Goal: Navigation & Orientation: Find specific page/section

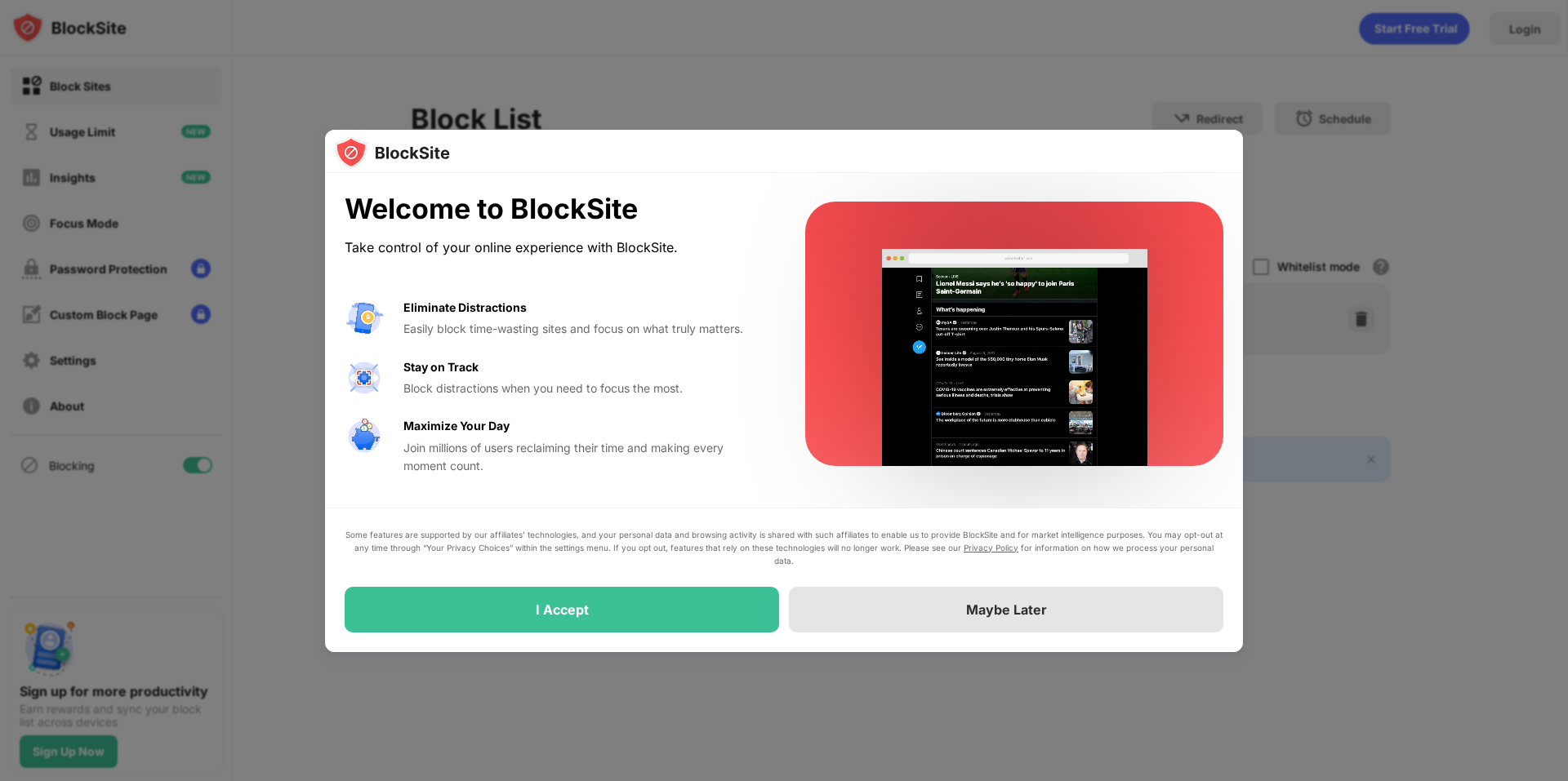
click at [881, 623] on div "Maybe Later" at bounding box center [1006, 609] width 434 height 45
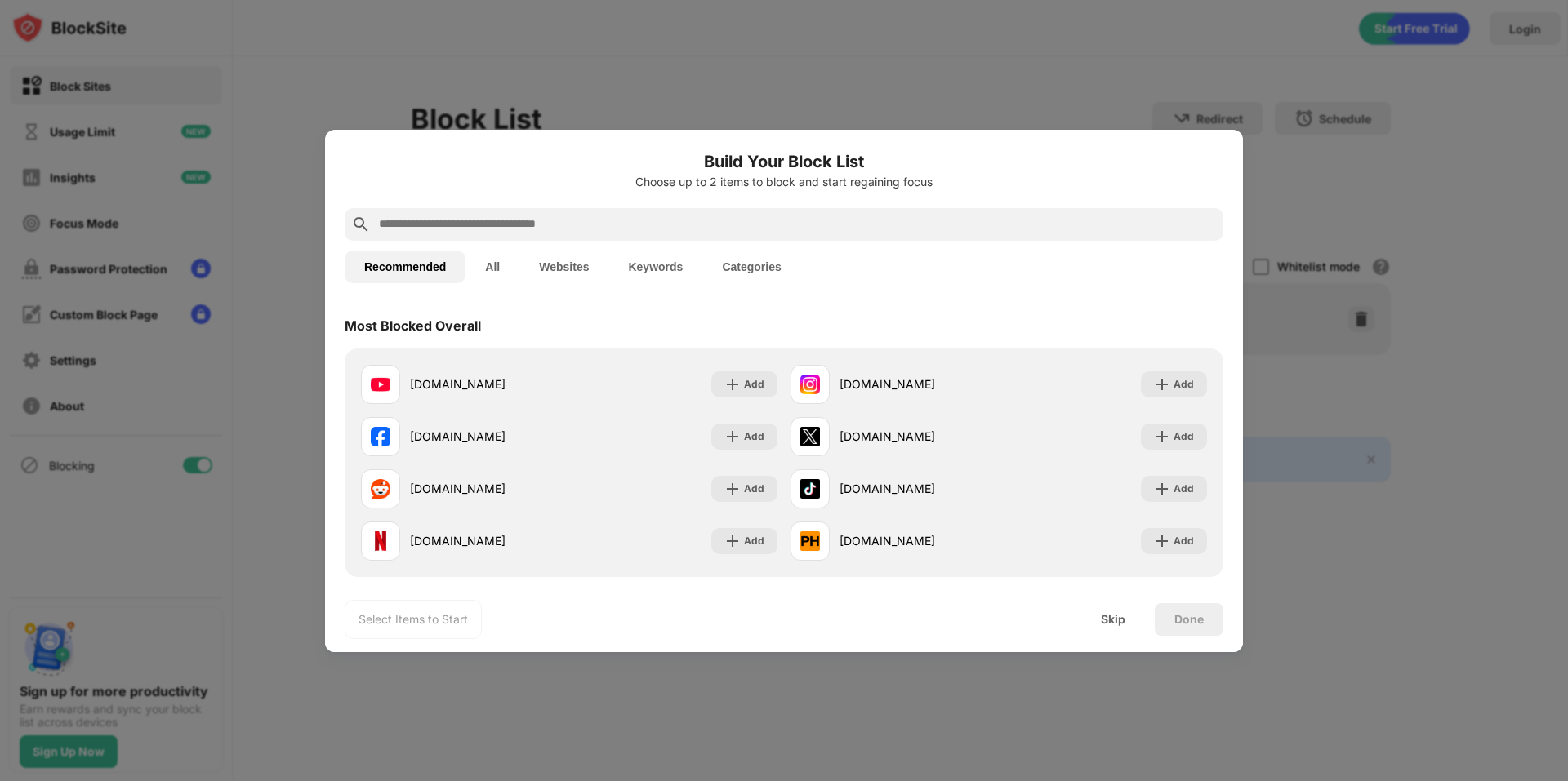
click at [1041, 57] on div at bounding box center [784, 390] width 1568 height 781
click at [1114, 613] on div "Skip" at bounding box center [1113, 619] width 25 height 13
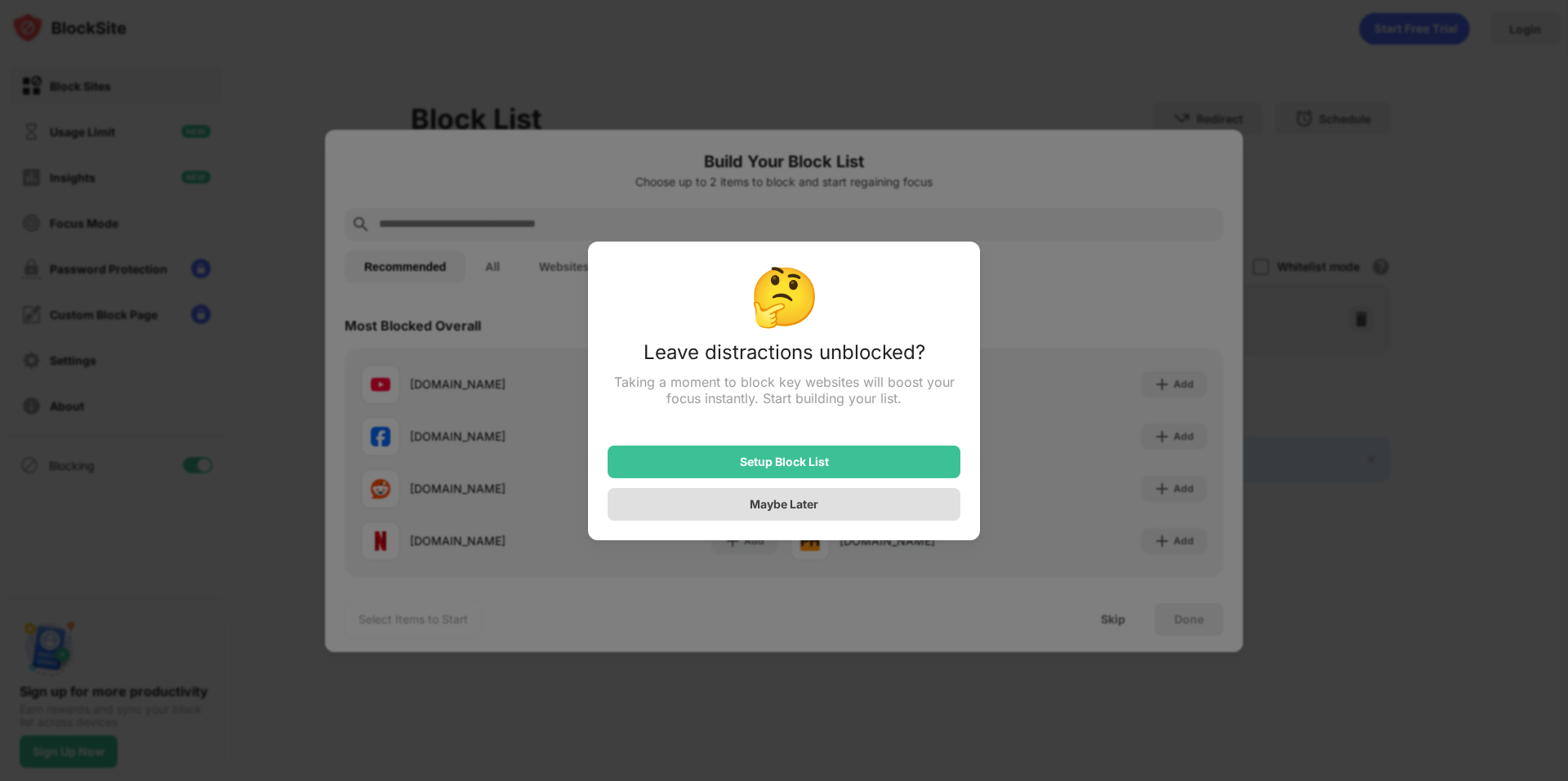
click at [747, 504] on div "Maybe Later" at bounding box center [784, 504] width 353 height 33
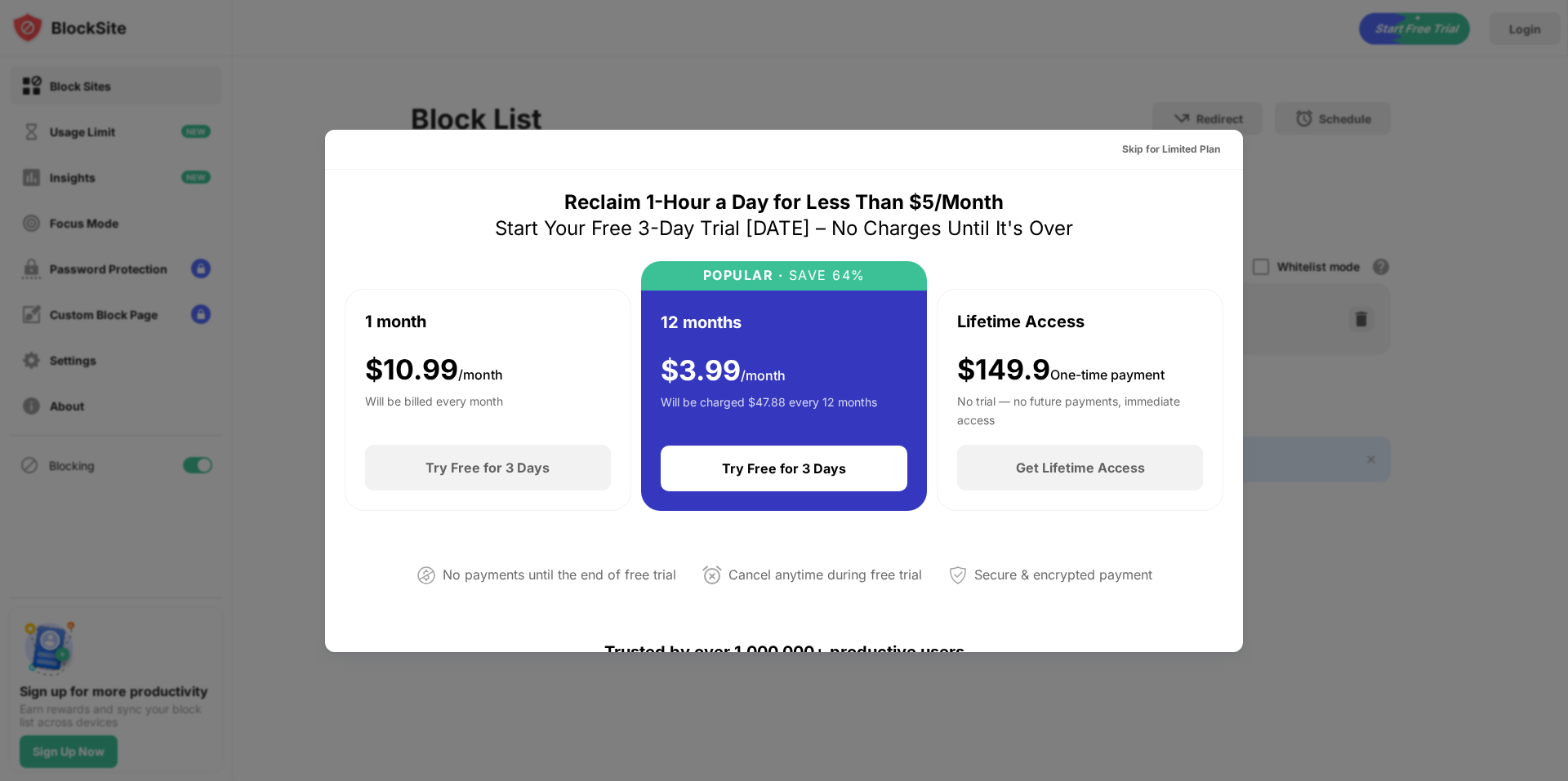
click at [1185, 69] on div at bounding box center [784, 390] width 1568 height 781
click at [1117, 159] on div "Skip for Limited Plan" at bounding box center [1170, 149] width 124 height 27
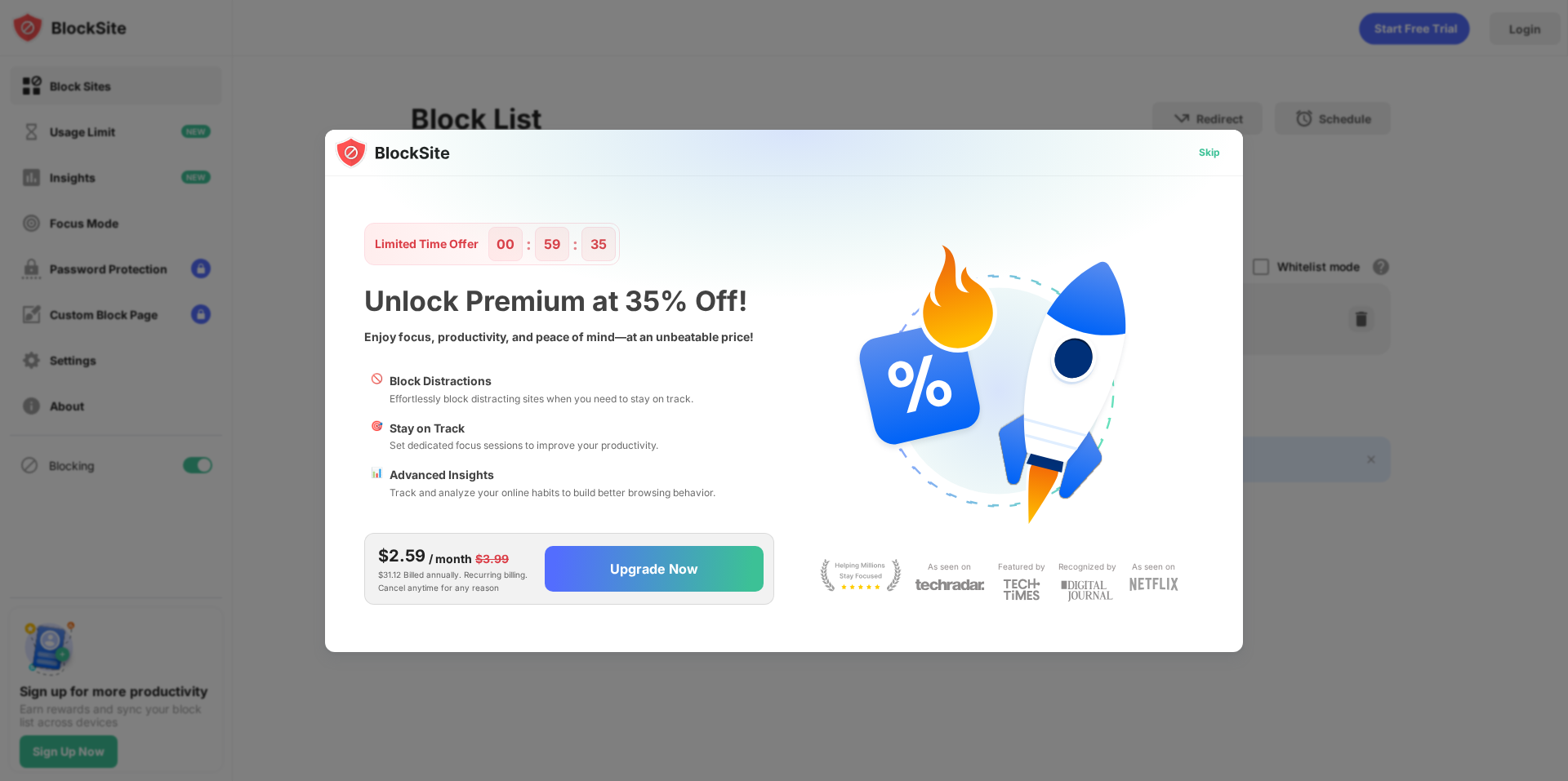
click at [1212, 160] on div "Skip" at bounding box center [1209, 152] width 21 height 16
